Goal: Share content: Share content

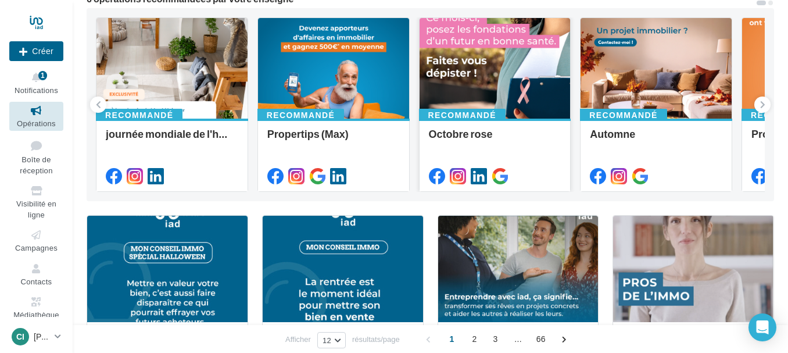
scroll to position [58, 0]
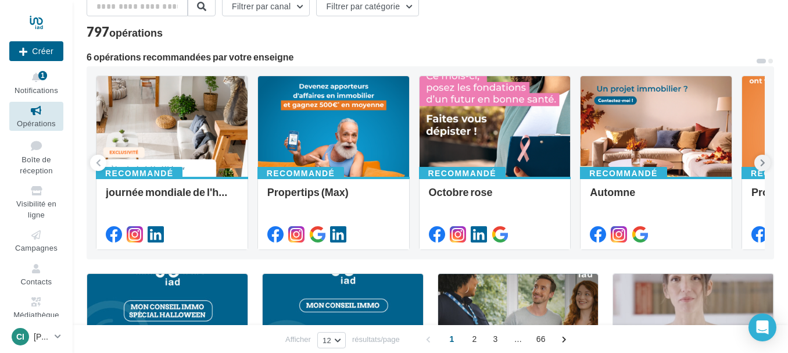
click at [764, 159] on icon at bounding box center [762, 163] width 5 height 12
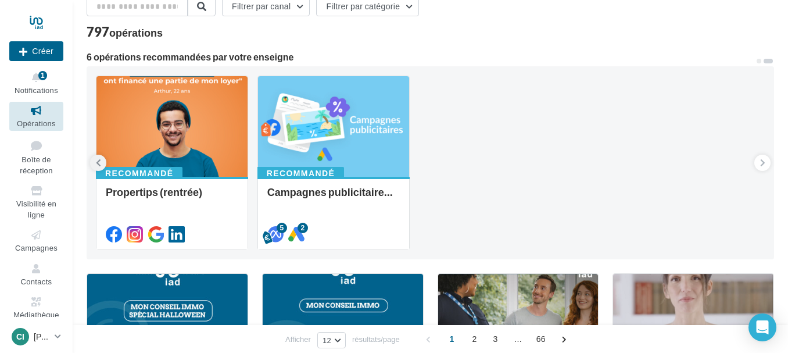
click at [97, 161] on icon at bounding box center [98, 163] width 5 height 12
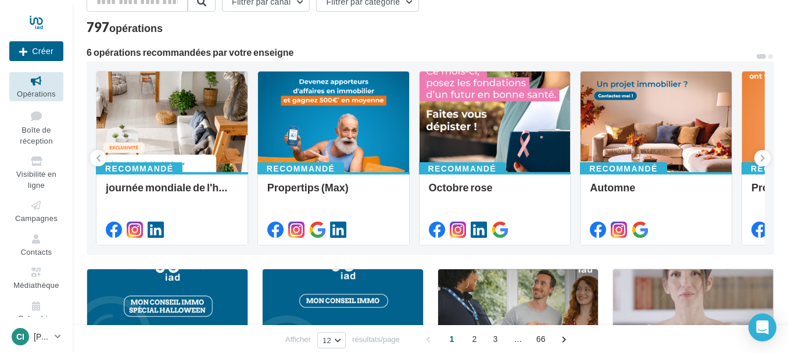
scroll to position [43, 0]
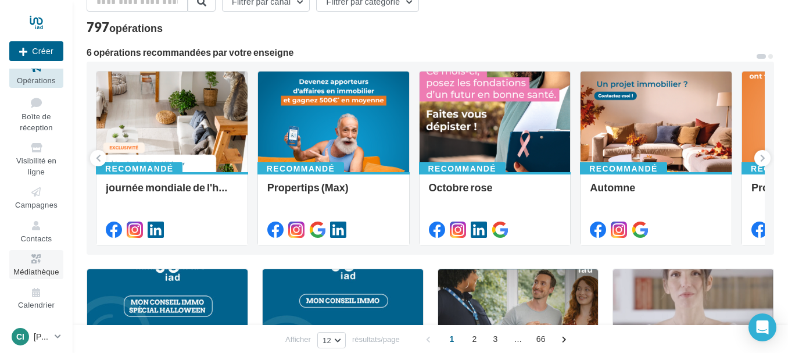
click at [31, 260] on icon at bounding box center [36, 258] width 47 height 13
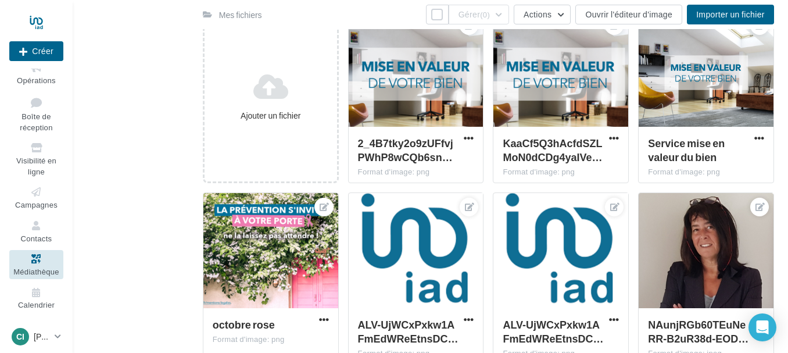
scroll to position [203, 0]
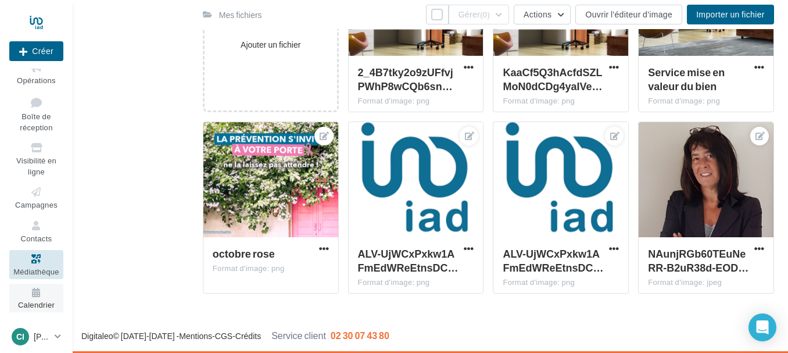
click at [30, 295] on icon at bounding box center [36, 292] width 47 height 13
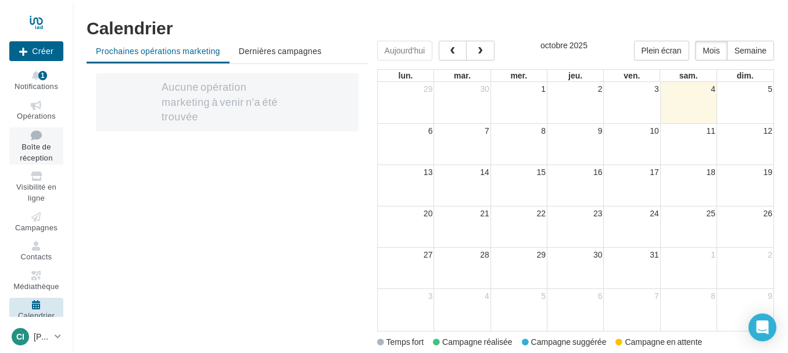
click at [35, 138] on icon at bounding box center [36, 135] width 47 height 11
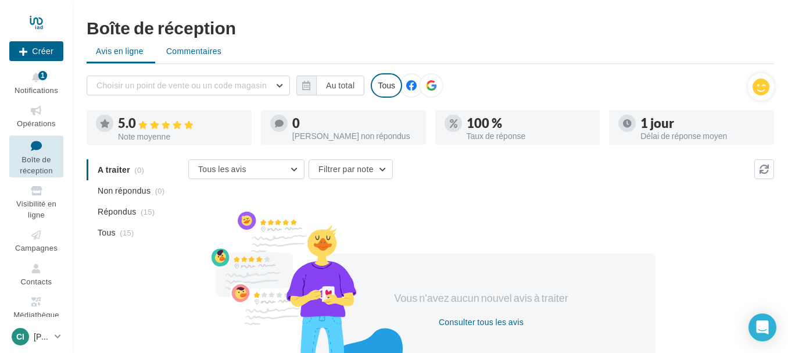
click at [195, 52] on span "Commentaires" at bounding box center [193, 51] width 55 height 12
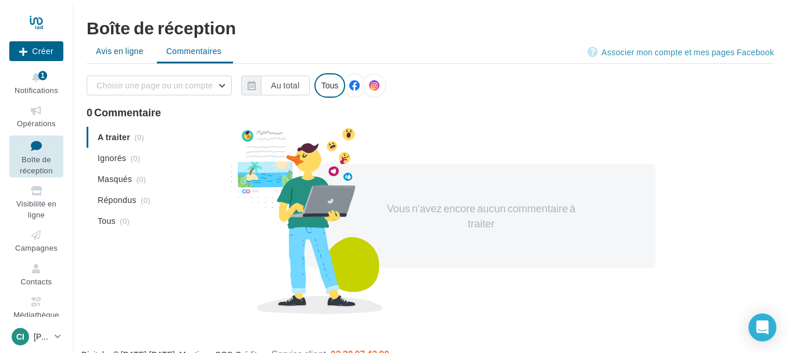
click at [107, 49] on span "Avis en ligne" at bounding box center [120, 51] width 48 height 12
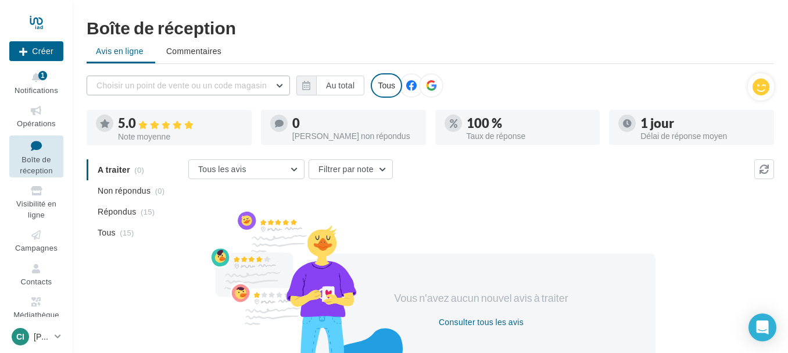
click at [280, 87] on button "Choisir un point de vente ou un code magasin" at bounding box center [188, 86] width 203 height 20
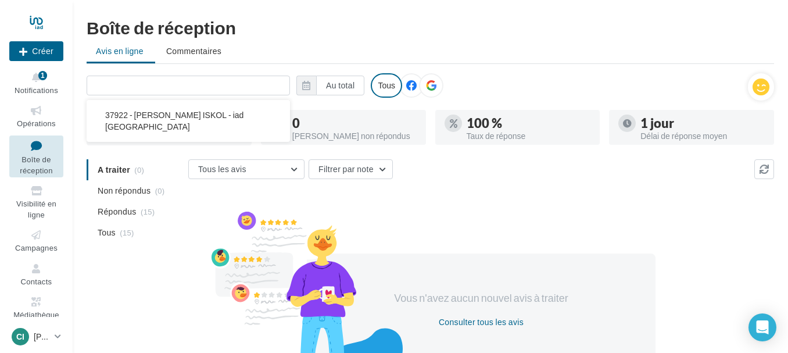
click at [280, 87] on input "text" at bounding box center [188, 86] width 203 height 20
click at [491, 33] on div "Boîte de réception" at bounding box center [431, 27] width 688 height 17
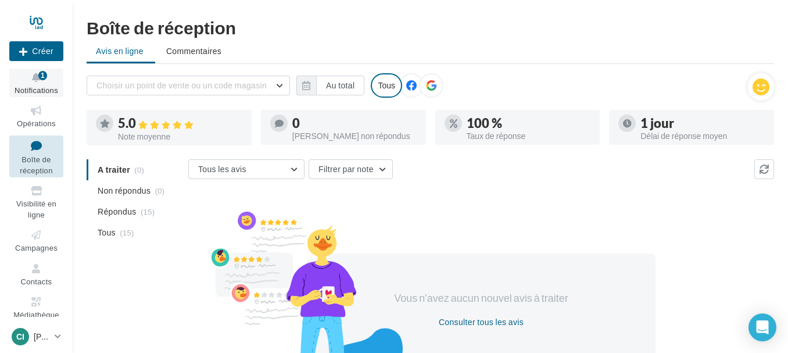
click at [46, 72] on div "1" at bounding box center [42, 75] width 9 height 12
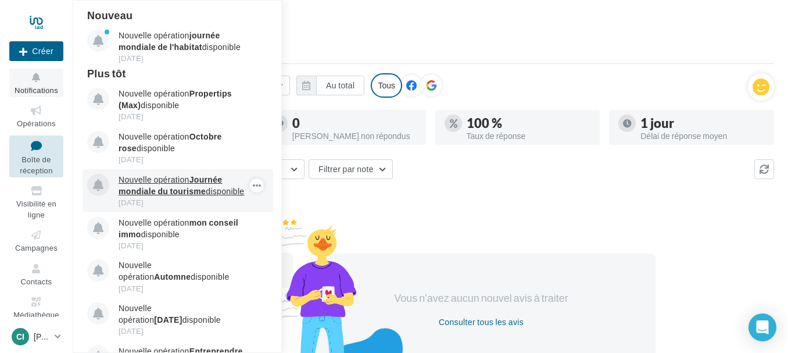
drag, startPoint x: 156, startPoint y: 164, endPoint x: 158, endPoint y: 177, distance: 13.4
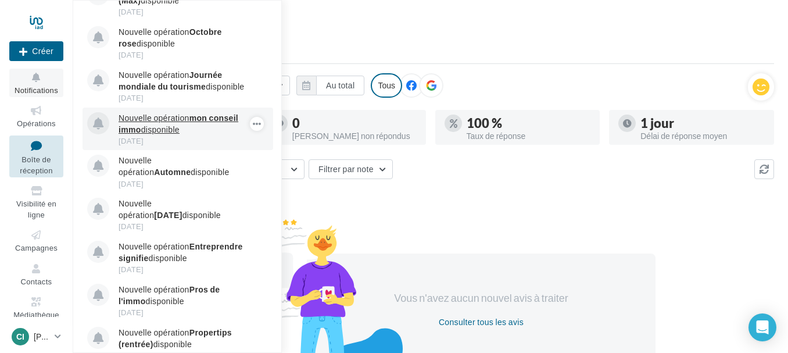
scroll to position [116, 0]
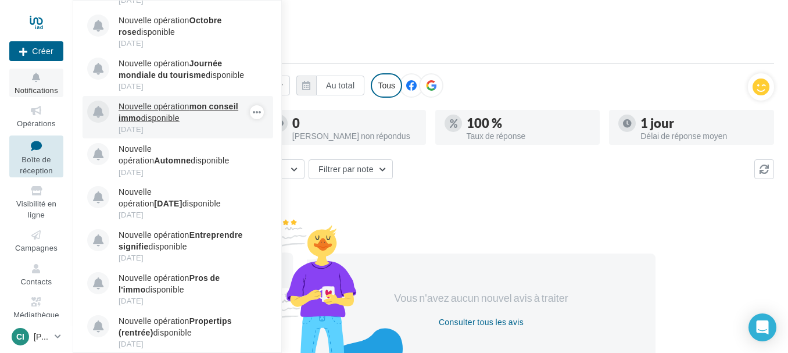
click at [210, 106] on strong "mon conseil immo" at bounding box center [179, 112] width 120 height 22
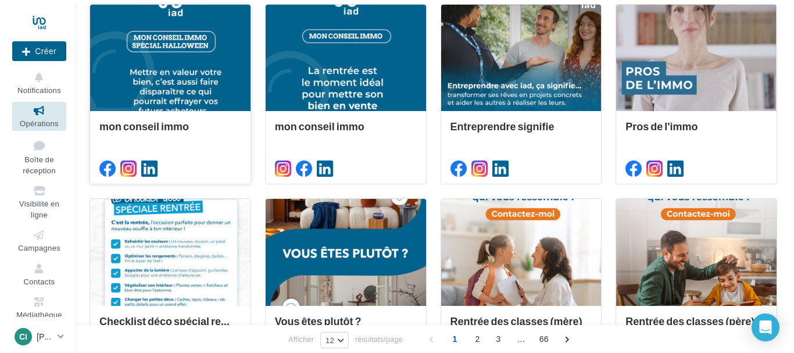
scroll to position [349, 0]
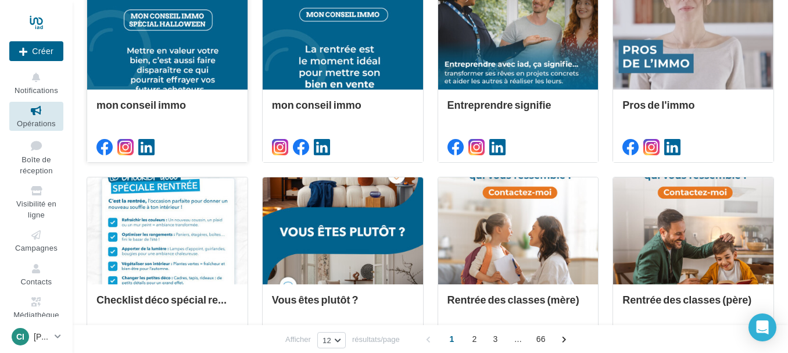
click at [184, 56] on div at bounding box center [167, 37] width 160 height 108
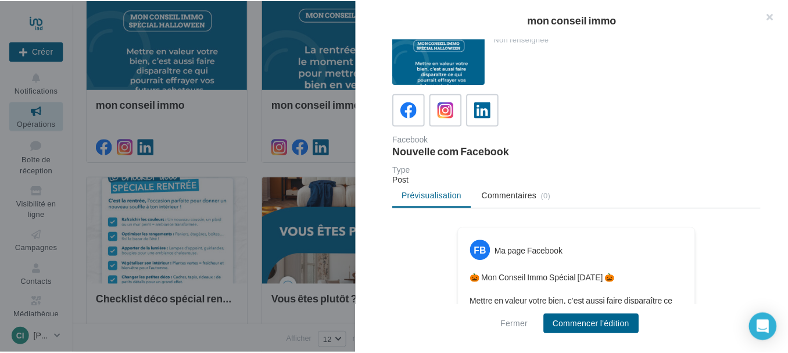
scroll to position [0, 0]
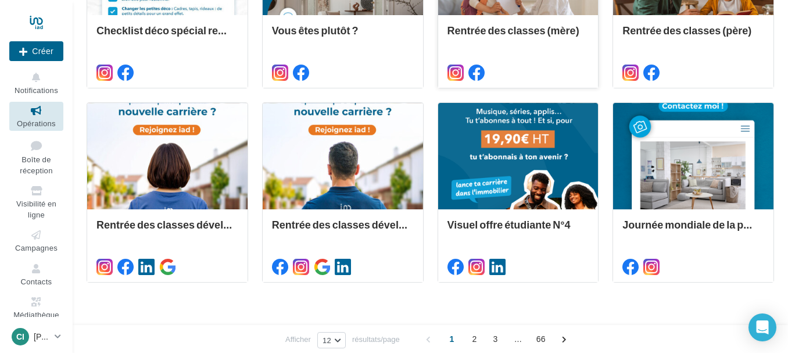
scroll to position [644, 0]
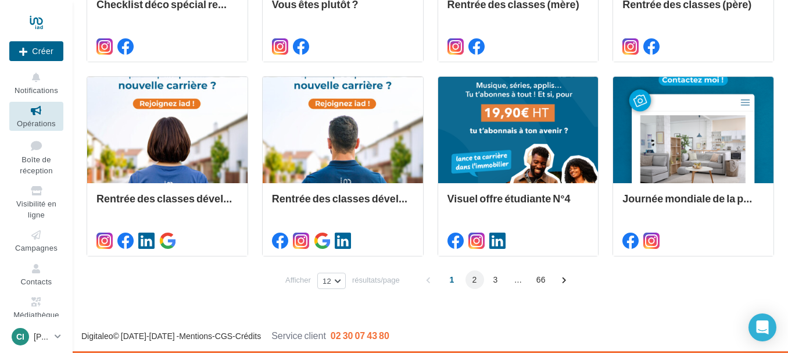
click at [474, 281] on span "2" at bounding box center [475, 279] width 19 height 19
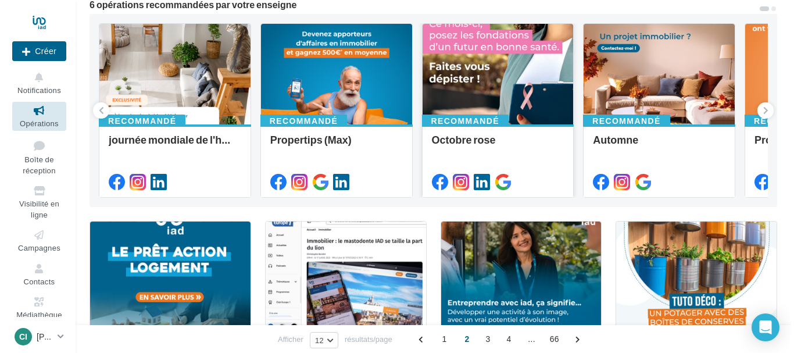
scroll to position [52, 0]
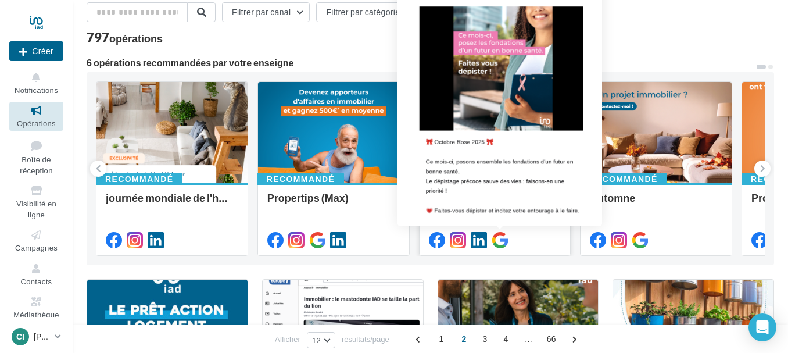
click at [501, 240] on icon at bounding box center [500, 240] width 16 height 16
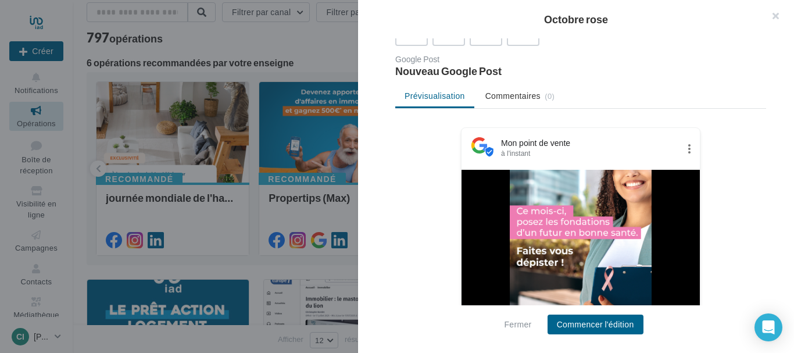
scroll to position [63, 0]
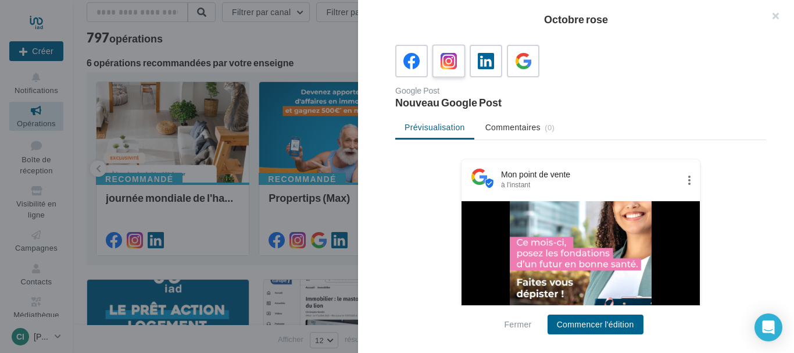
click at [449, 64] on icon at bounding box center [449, 61] width 17 height 17
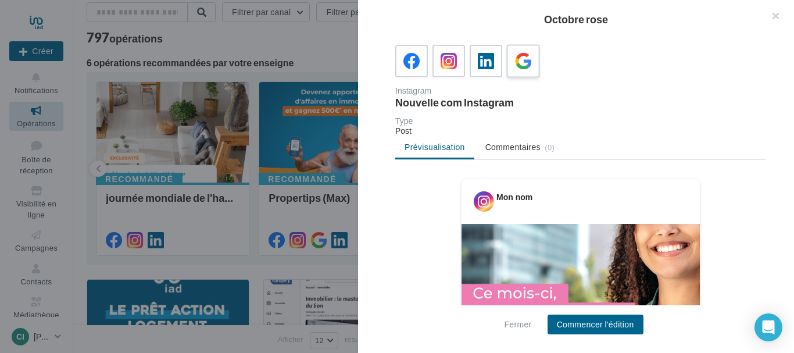
click at [527, 59] on icon at bounding box center [523, 61] width 17 height 17
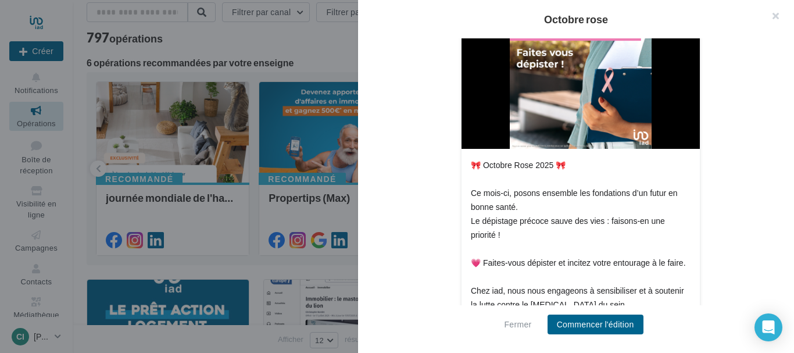
scroll to position [354, 0]
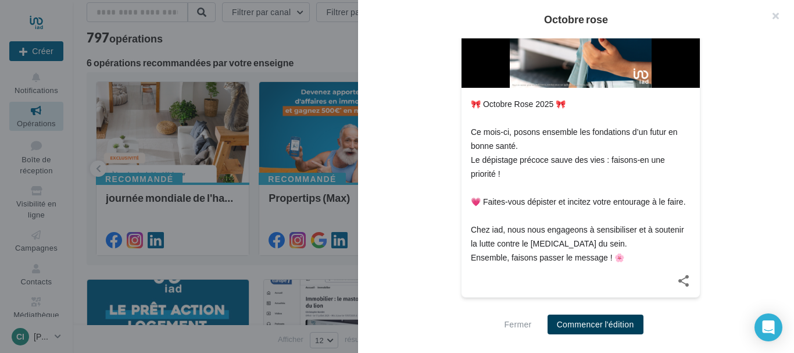
click at [592, 325] on button "Commencer l'édition" at bounding box center [596, 325] width 96 height 20
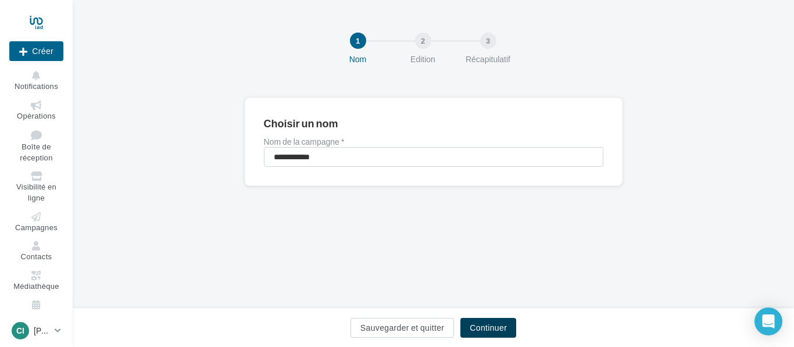
click at [492, 326] on button "Continuer" at bounding box center [488, 328] width 56 height 20
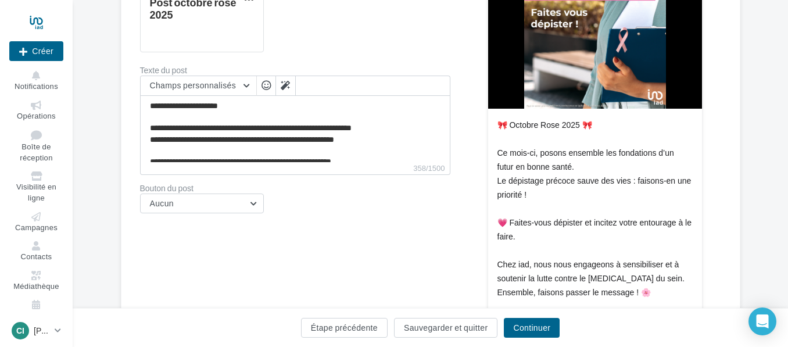
scroll to position [291, 0]
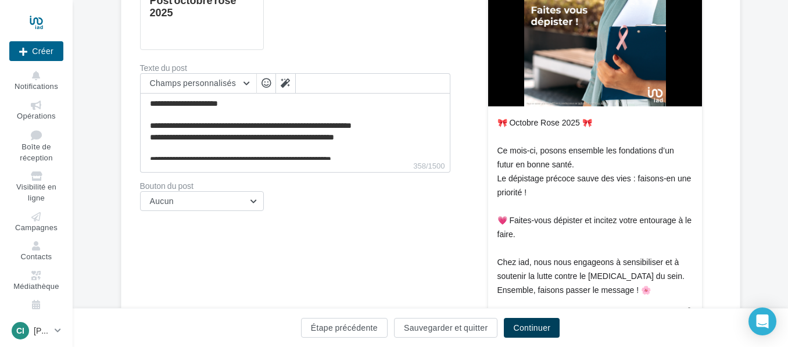
click at [540, 329] on button "Continuer" at bounding box center [532, 328] width 56 height 20
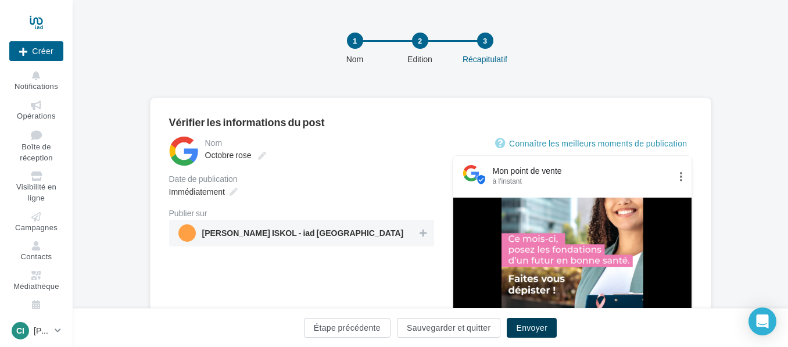
click at [536, 326] on button "Envoyer" at bounding box center [532, 328] width 50 height 20
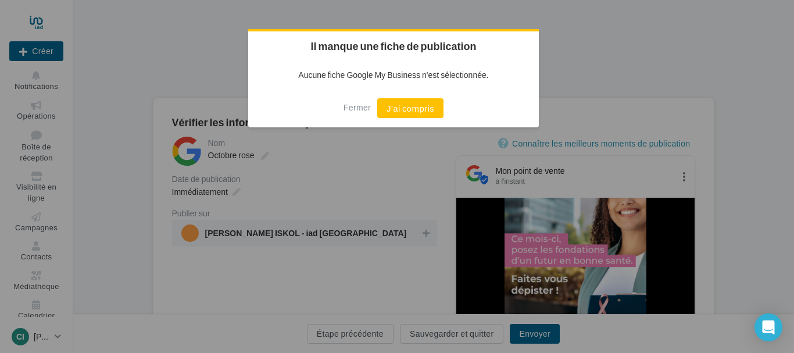
click at [756, 233] on div at bounding box center [397, 176] width 794 height 353
click at [635, 170] on div at bounding box center [397, 176] width 794 height 353
click at [359, 108] on button "Fermer" at bounding box center [357, 107] width 27 height 19
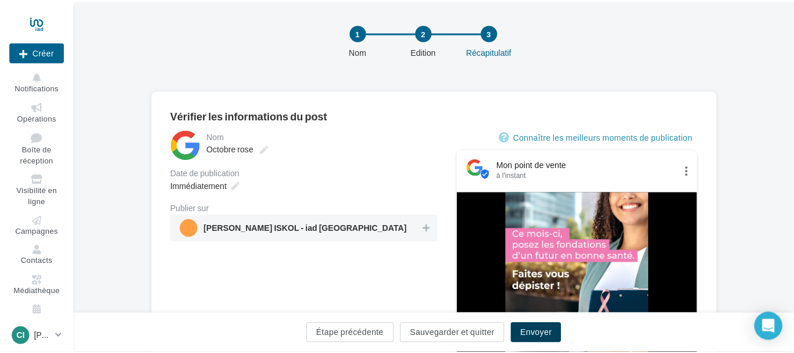
scroll to position [4, 0]
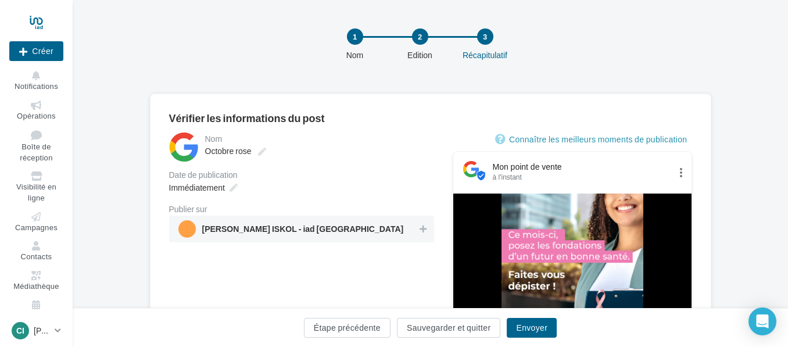
click at [612, 169] on div "Mon point de vente" at bounding box center [582, 167] width 178 height 12
click at [538, 328] on button "Envoyer" at bounding box center [532, 328] width 50 height 20
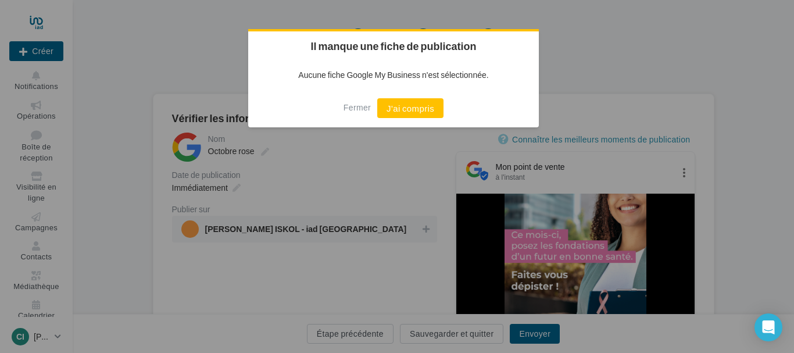
click at [735, 70] on div at bounding box center [397, 176] width 794 height 353
click at [592, 66] on div at bounding box center [397, 176] width 794 height 353
click at [360, 105] on button "Fermer" at bounding box center [357, 107] width 27 height 19
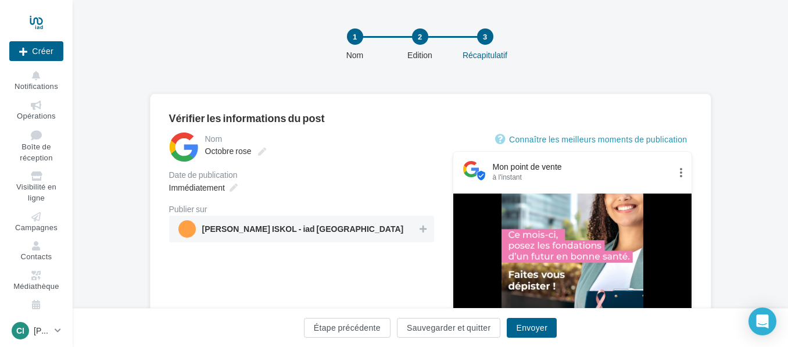
click at [278, 228] on span "Catherine ISKOL - iad France" at bounding box center [303, 231] width 202 height 13
click at [531, 328] on button "Envoyer" at bounding box center [532, 328] width 50 height 20
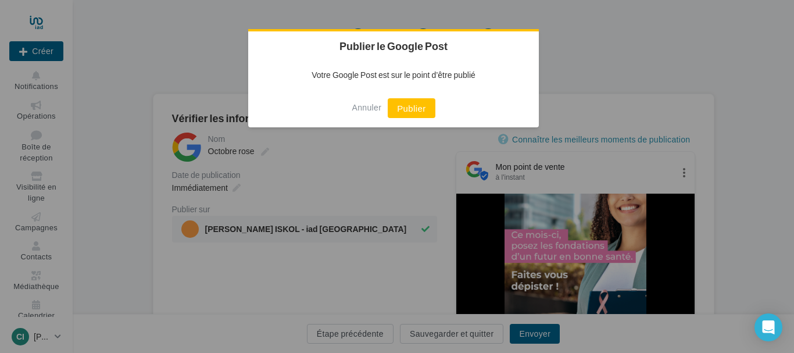
click at [757, 197] on div at bounding box center [397, 176] width 794 height 353
click at [415, 109] on button "Publier" at bounding box center [411, 108] width 47 height 20
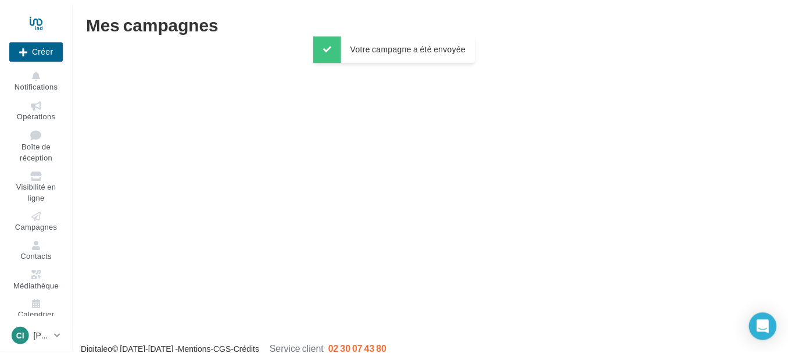
scroll to position [19, 0]
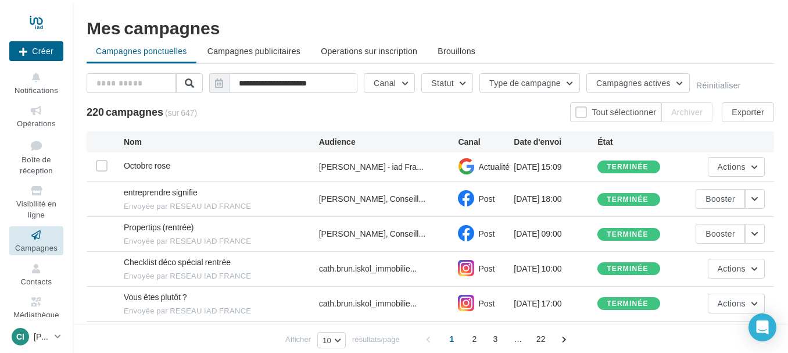
click at [25, 240] on icon at bounding box center [36, 234] width 47 height 13
click at [405, 84] on button "Canal" at bounding box center [389, 83] width 51 height 20
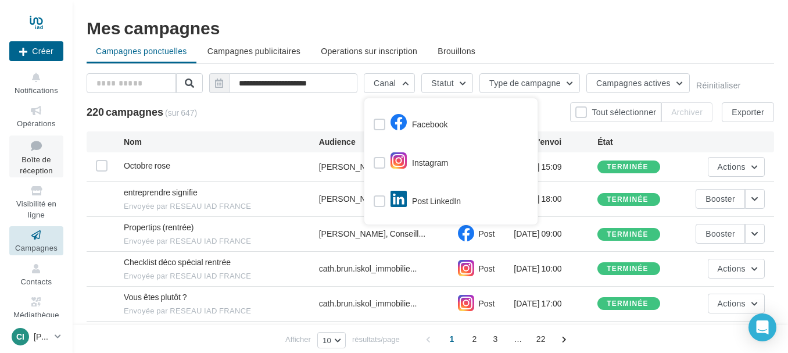
click at [35, 148] on icon at bounding box center [36, 146] width 47 height 16
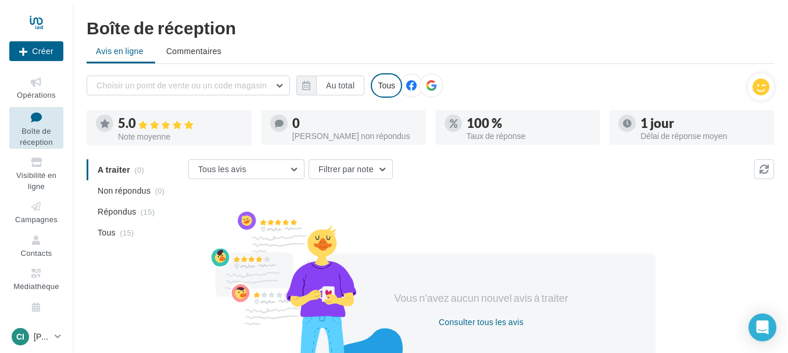
scroll to position [43, 0]
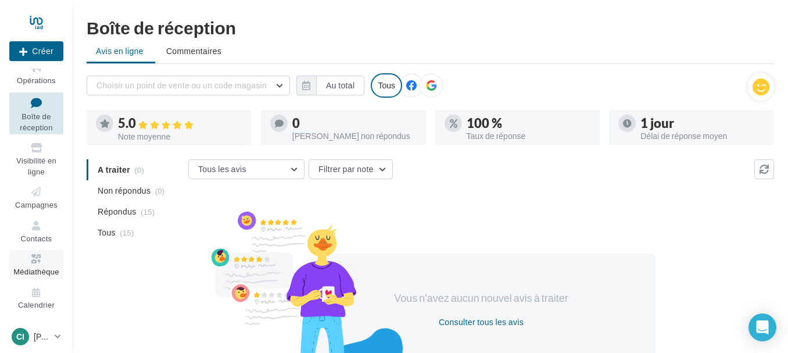
click at [31, 256] on icon at bounding box center [36, 258] width 47 height 13
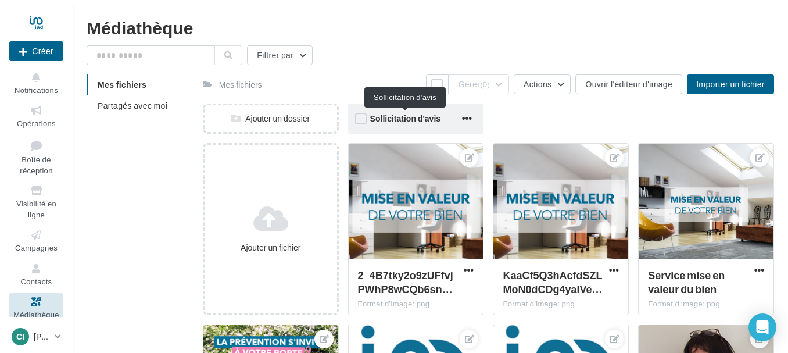
click at [406, 119] on span "Sollicitation d'avis" at bounding box center [405, 118] width 70 height 10
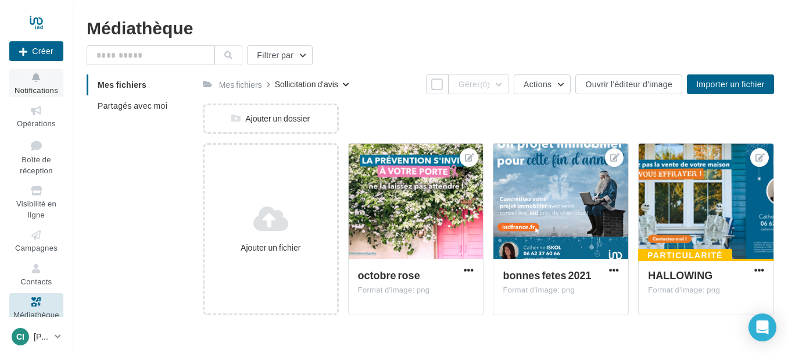
click at [33, 83] on icon at bounding box center [36, 77] width 47 height 13
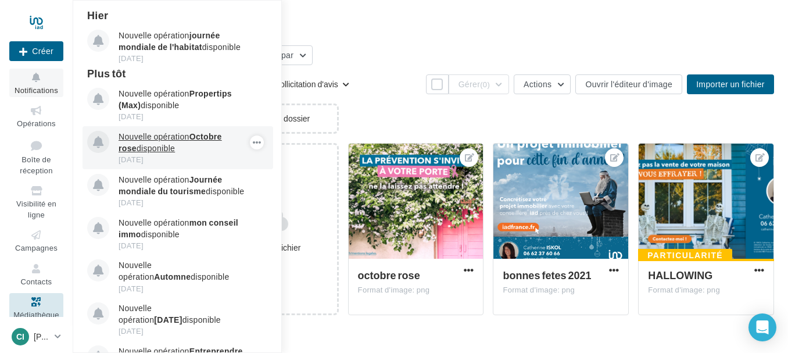
click at [173, 135] on p "Nouvelle opération Octobre rose disponible" at bounding box center [186, 142] width 135 height 23
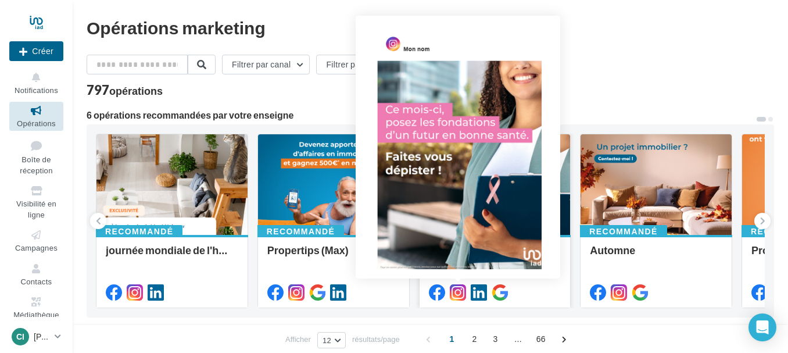
click at [459, 288] on icon at bounding box center [458, 292] width 16 height 16
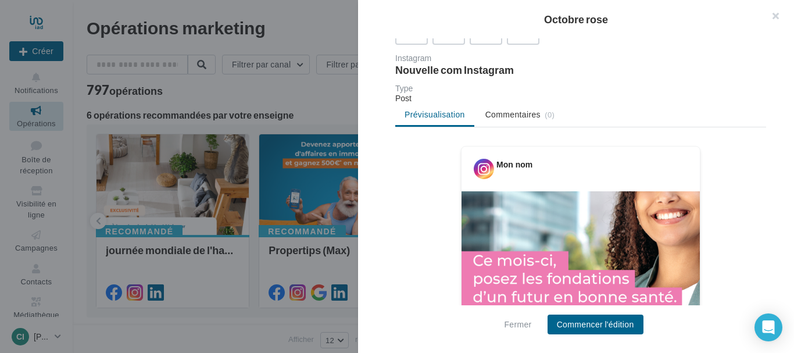
scroll to position [58, 0]
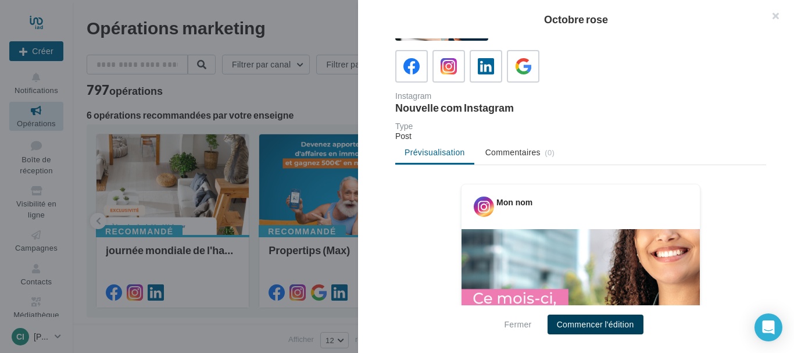
click at [588, 321] on button "Commencer l'édition" at bounding box center [596, 325] width 96 height 20
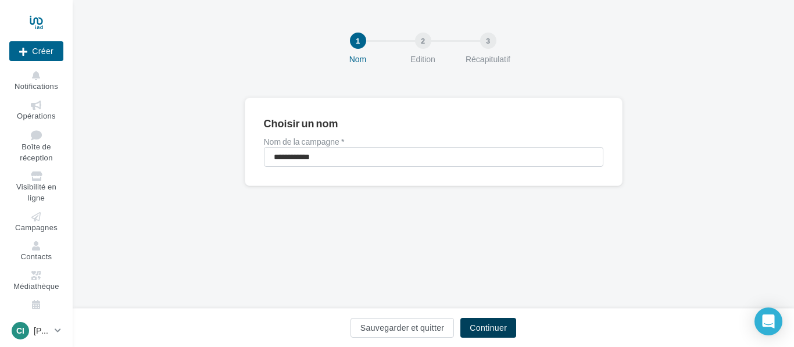
click at [488, 330] on button "Continuer" at bounding box center [488, 328] width 56 height 20
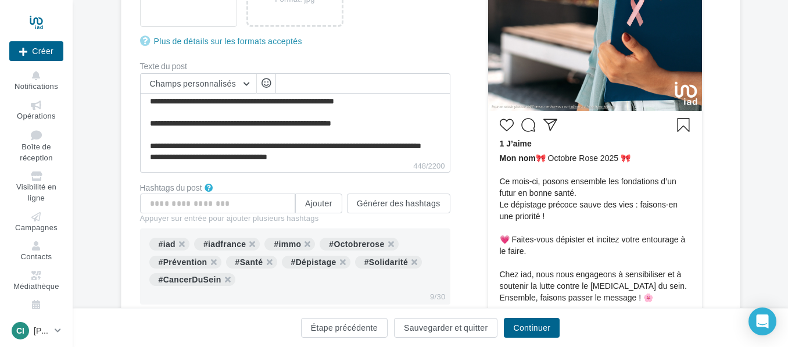
scroll to position [55, 0]
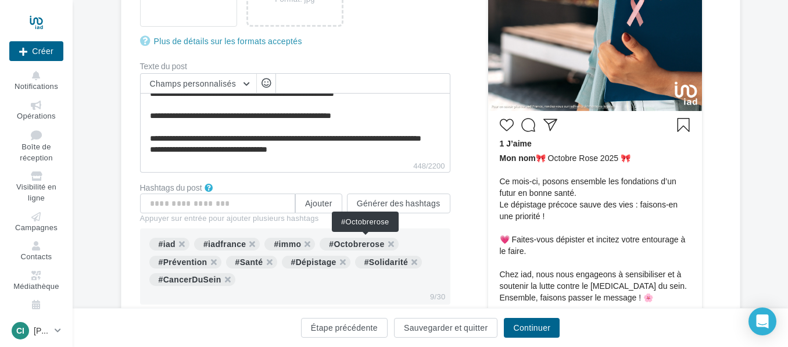
click at [364, 245] on div "#Octobrerose" at bounding box center [359, 244] width 78 height 13
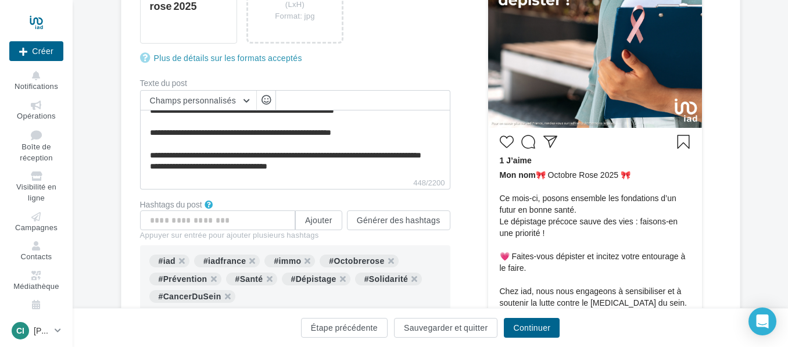
scroll to position [328, 0]
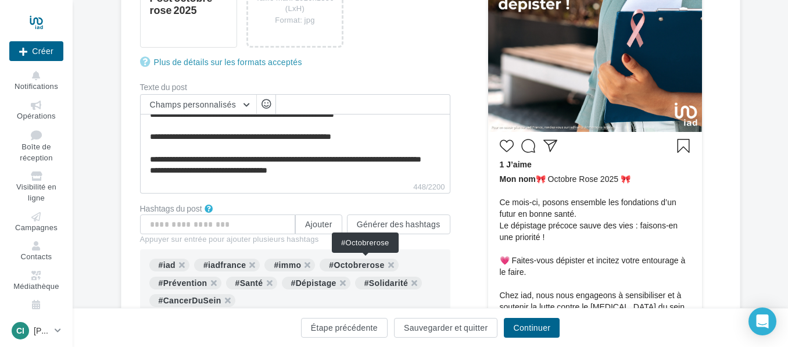
click at [356, 264] on div "#Octobrerose" at bounding box center [359, 265] width 78 height 13
click at [226, 226] on input "text" at bounding box center [217, 225] width 155 height 20
click at [358, 267] on div "#Octobrerose" at bounding box center [359, 265] width 78 height 13
click at [319, 222] on button "Ajouter" at bounding box center [318, 225] width 47 height 20
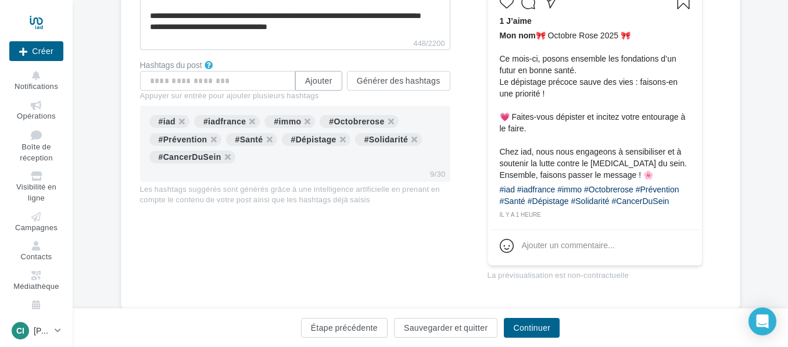
scroll to position [502, 0]
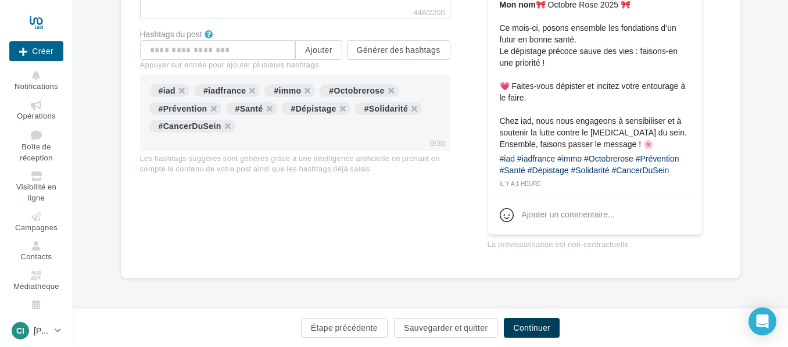
click at [537, 331] on button "Continuer" at bounding box center [532, 328] width 56 height 20
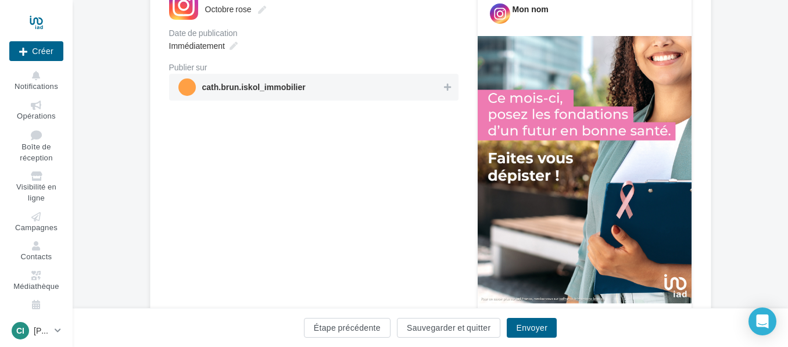
scroll to position [174, 0]
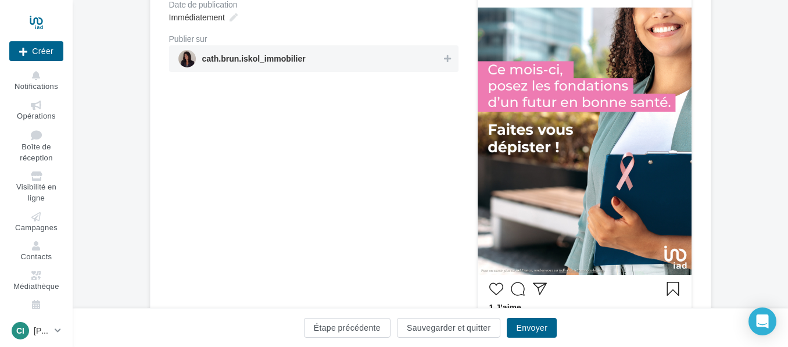
click at [392, 62] on span "cath.brun.iskol_immobilier" at bounding box center [310, 58] width 264 height 17
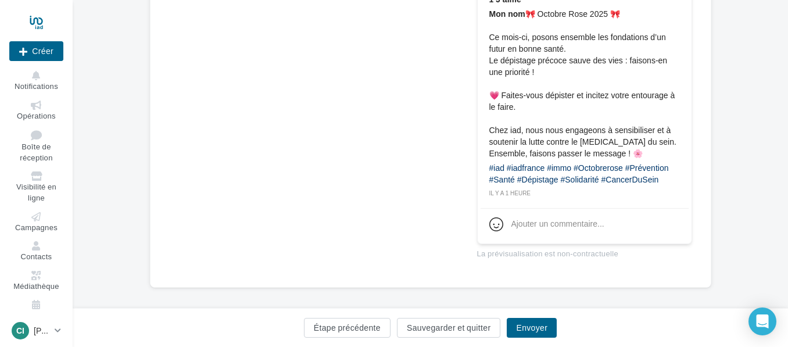
scroll to position [492, 0]
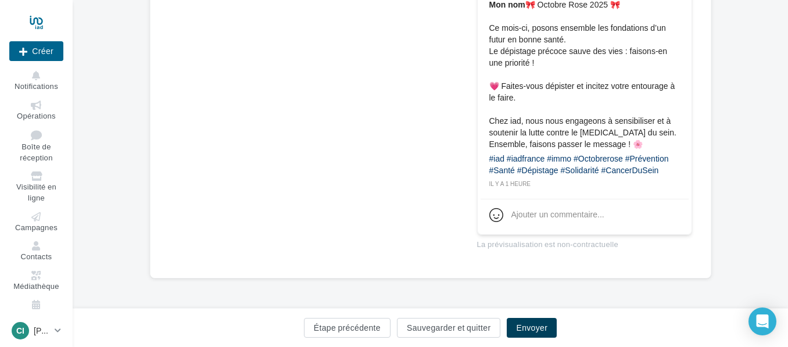
click at [529, 329] on button "Envoyer" at bounding box center [532, 328] width 50 height 20
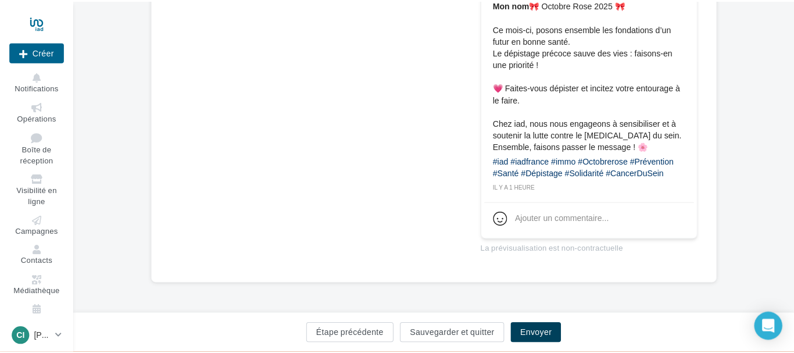
scroll to position [486, 0]
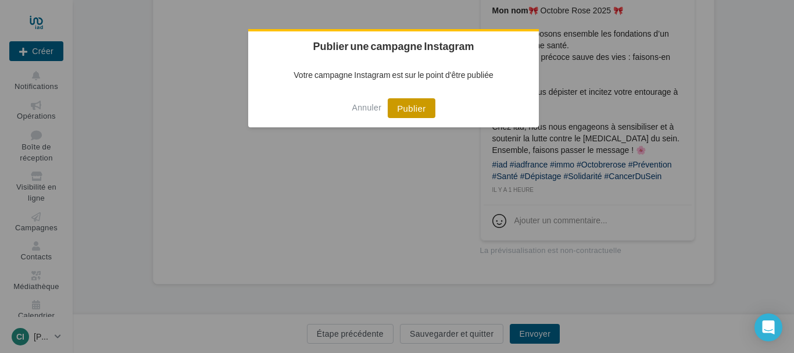
click at [414, 109] on button "Publier" at bounding box center [411, 108] width 47 height 20
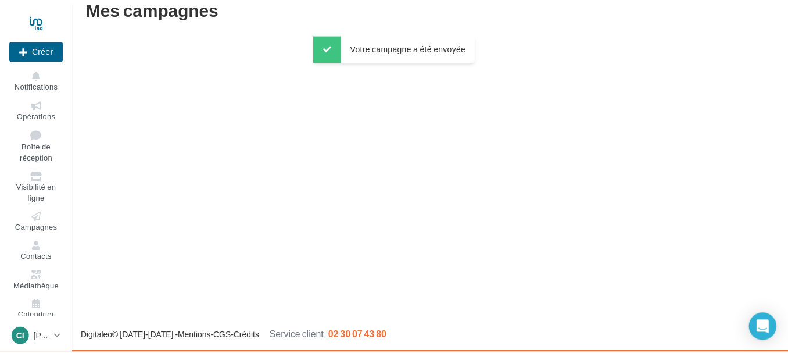
scroll to position [19, 0]
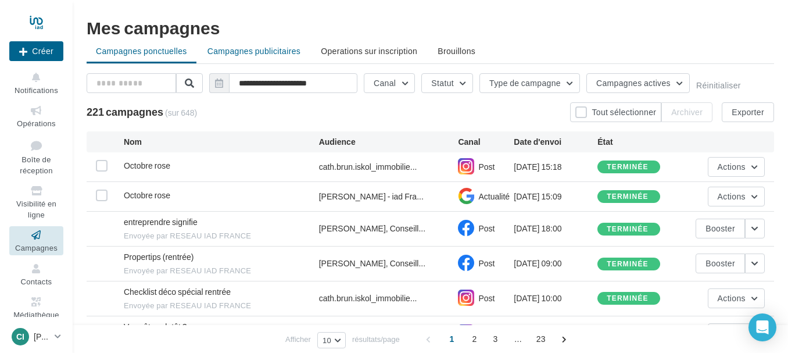
click at [259, 47] on span "Campagnes publicitaires" at bounding box center [254, 51] width 93 height 10
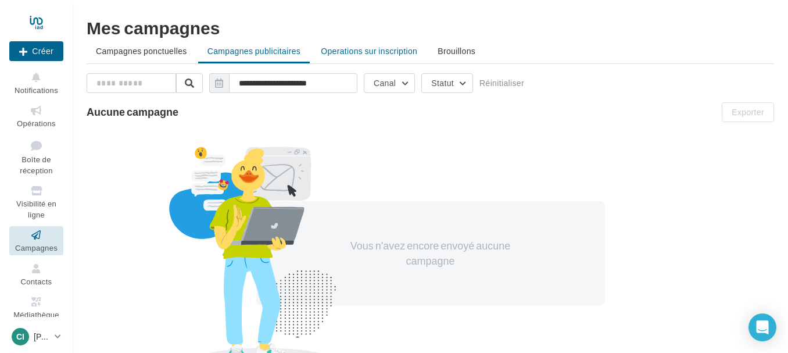
click at [366, 49] on span "Operations sur inscription" at bounding box center [369, 51] width 97 height 10
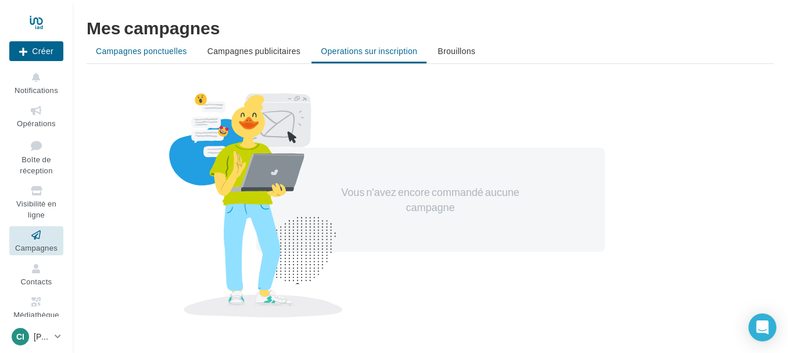
click at [125, 52] on span "Campagnes ponctuelles" at bounding box center [141, 51] width 91 height 10
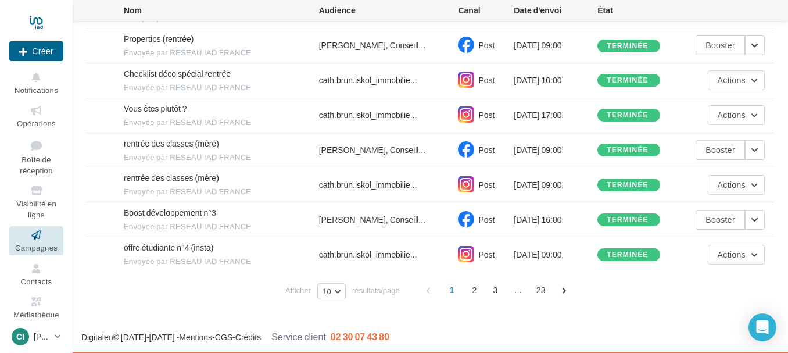
scroll to position [219, 0]
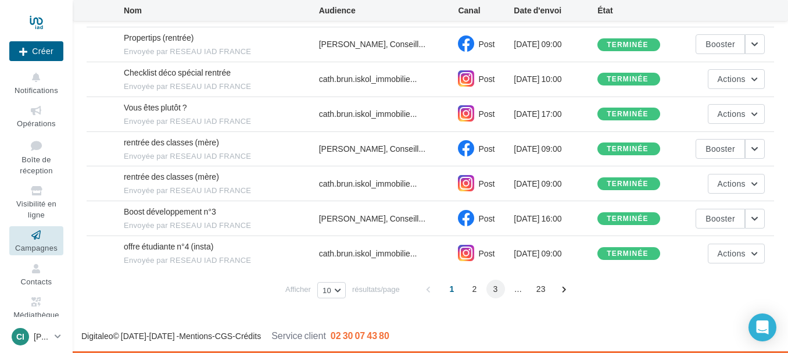
click at [495, 289] on span "3" at bounding box center [496, 289] width 19 height 19
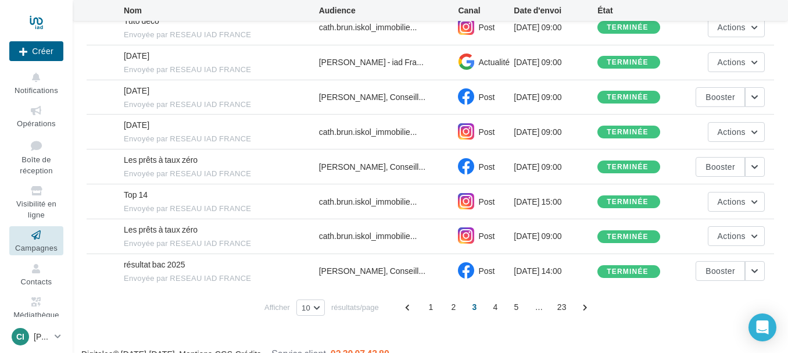
scroll to position [230, 0]
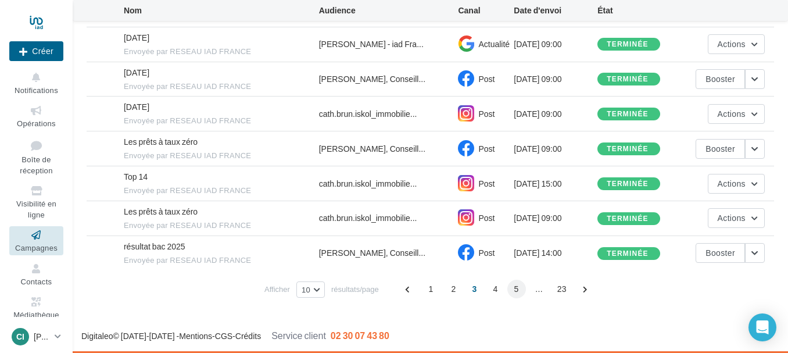
click at [517, 288] on span "5" at bounding box center [517, 289] width 19 height 19
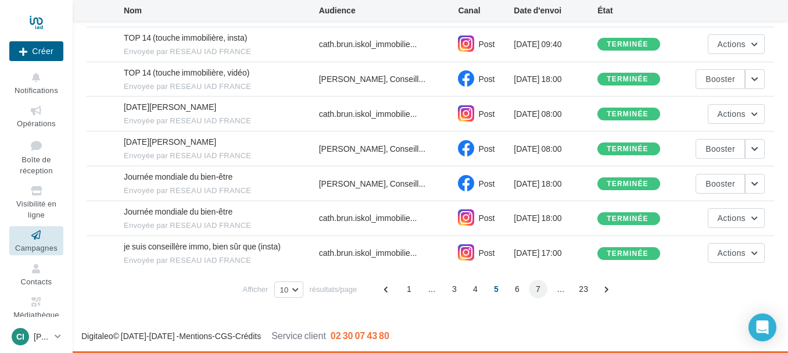
click at [537, 288] on span "7" at bounding box center [538, 289] width 19 height 19
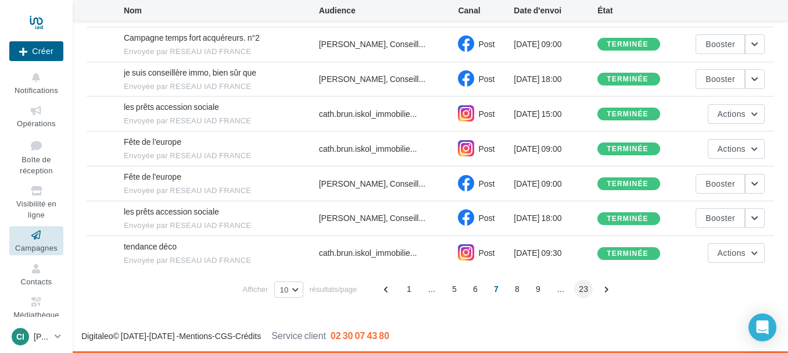
click at [583, 287] on span "23" at bounding box center [583, 289] width 19 height 19
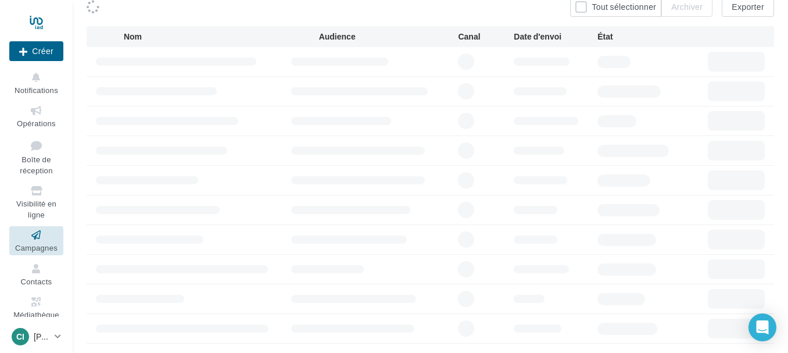
scroll to position [0, 0]
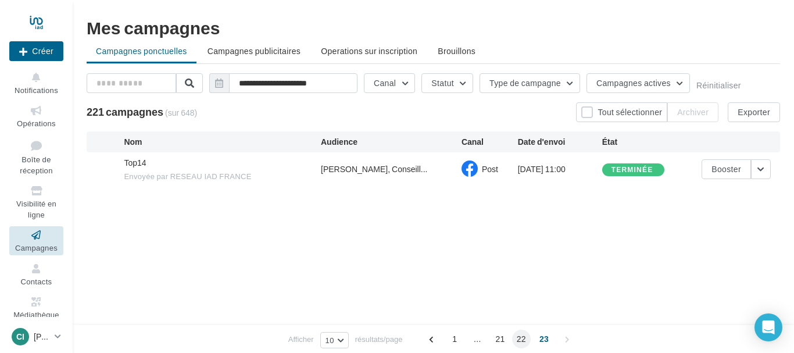
click at [523, 341] on span "22" at bounding box center [521, 339] width 19 height 19
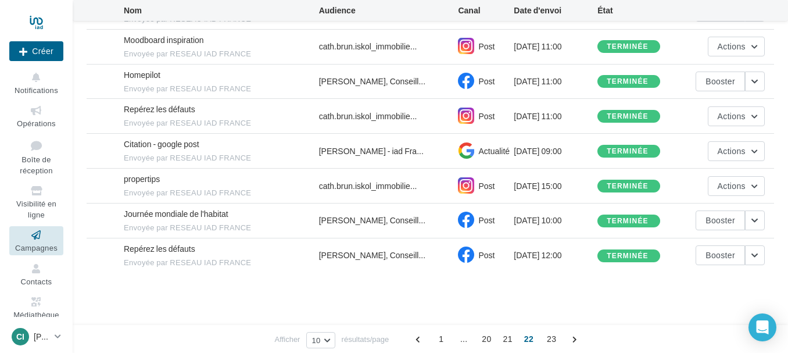
scroll to position [230, 0]
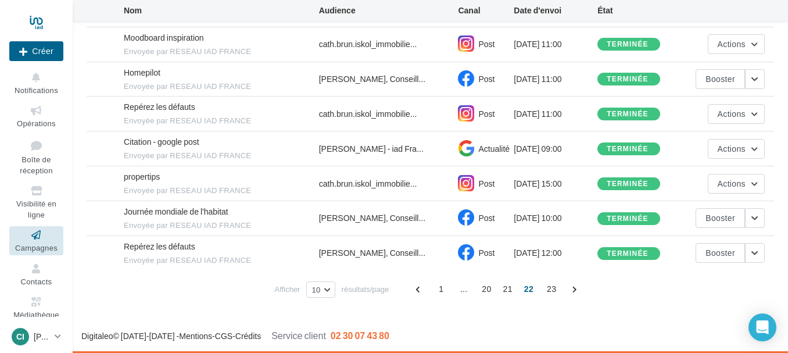
click at [158, 108] on span "Repérez les défauts" at bounding box center [160, 107] width 72 height 10
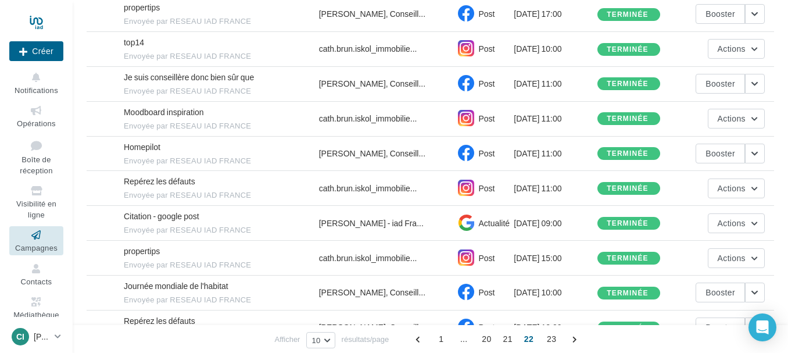
scroll to position [0, 0]
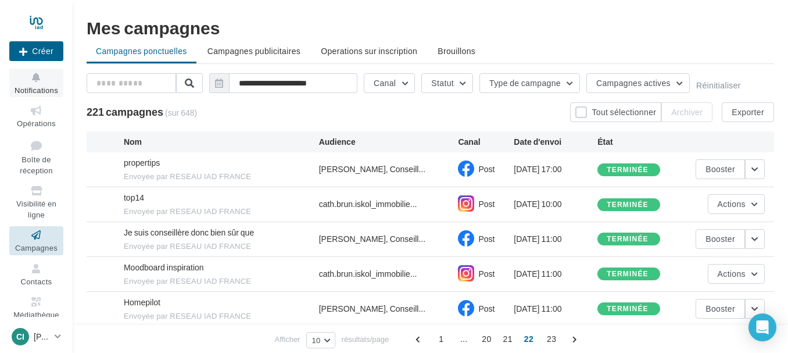
click at [33, 80] on icon at bounding box center [36, 77] width 47 height 13
